Goal: Task Accomplishment & Management: Use online tool/utility

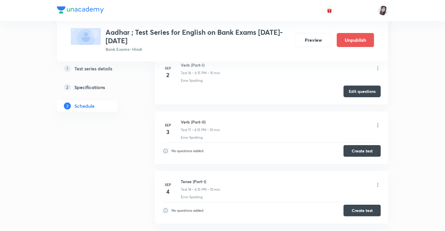
scroll to position [1130, 0]
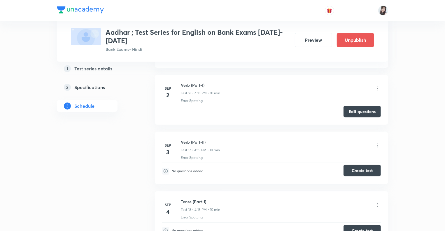
click at [354, 169] on button "Create test" at bounding box center [361, 170] width 37 height 12
click at [354, 109] on button "Edit questions" at bounding box center [361, 111] width 37 height 12
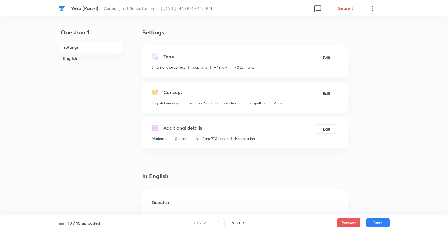
checkbox input "true"
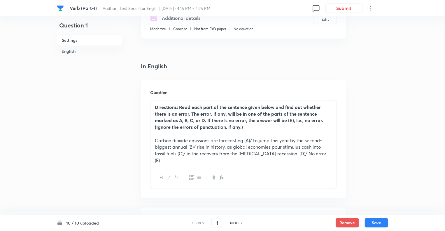
scroll to position [117, 0]
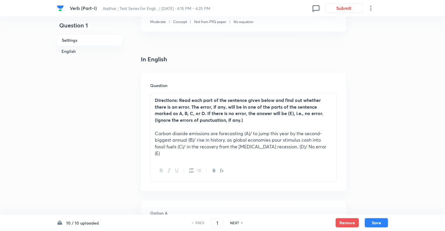
click at [247, 121] on p "Directions: Read each part of the sentence given below and find out whether the…" at bounding box center [243, 110] width 177 height 27
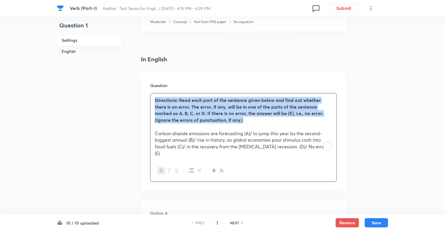
drag, startPoint x: 247, startPoint y: 121, endPoint x: 125, endPoint y: 78, distance: 129.8
copy strong "Directions: Read each part of the sentence given below and find out whether the…"
